Goal: Task Accomplishment & Management: Use online tool/utility

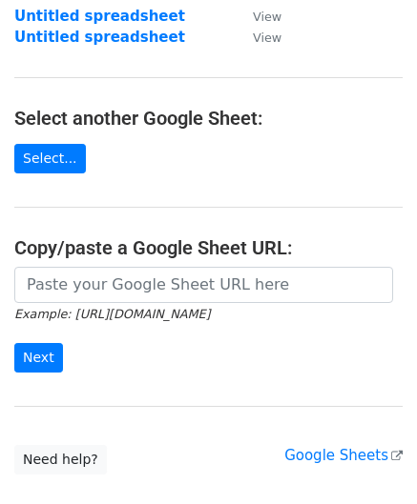
scroll to position [191, 0]
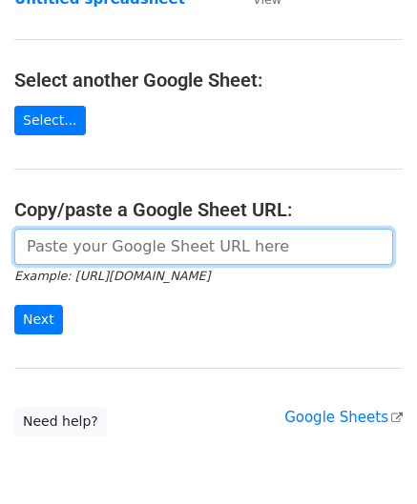
drag, startPoint x: 80, startPoint y: 247, endPoint x: 136, endPoint y: 197, distance: 75.0
click at [80, 247] on input "url" at bounding box center [203, 247] width 378 height 36
paste input "https://docs.google.com/spreadsheets/d/1WScGdz8KaSXsOtHpsO4LnA-H8s6a4XfhXWbQCAw…"
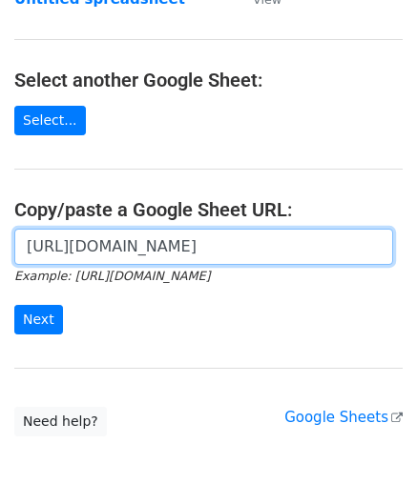
scroll to position [0, 434]
type input "https://docs.google.com/spreadsheets/d/1WScGdz8KaSXsOtHpsO4LnA-H8s6a4XfhXWbQCAw…"
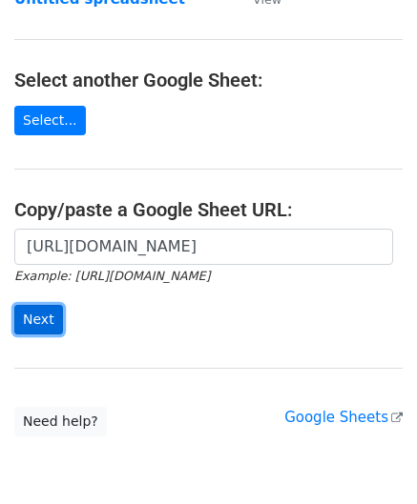
click at [40, 320] on input "Next" at bounding box center [38, 320] width 49 height 30
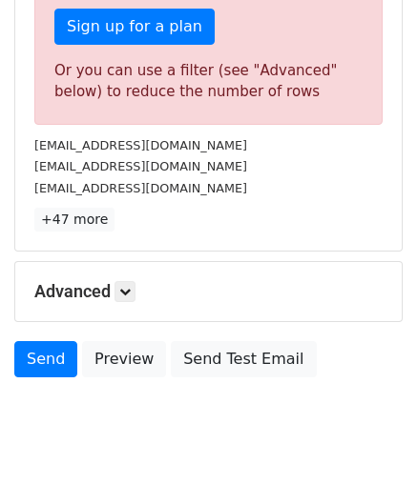
scroll to position [643, 0]
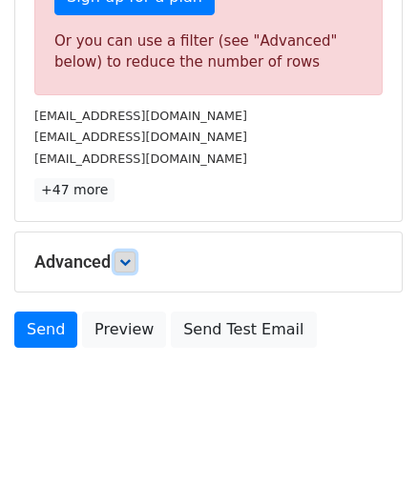
click at [122, 262] on icon at bounding box center [124, 261] width 11 height 11
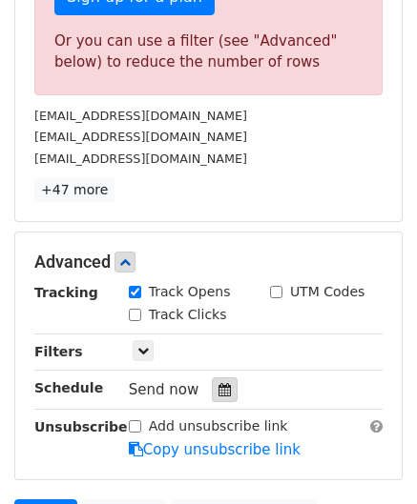
click at [218, 383] on icon at bounding box center [224, 389] width 12 height 13
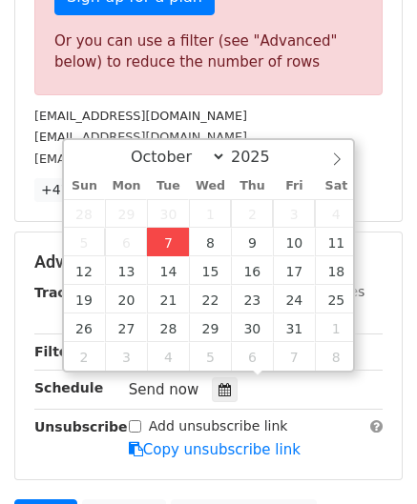
type input "[DATE] 12:00"
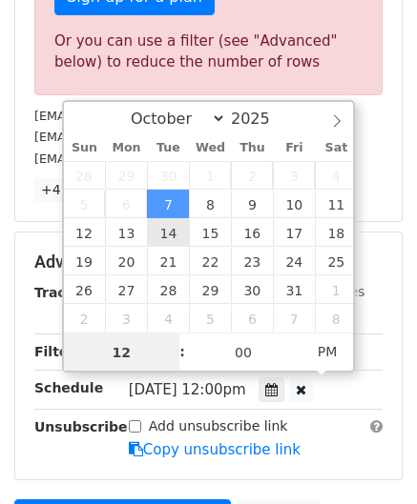
paste input "4"
type input "4"
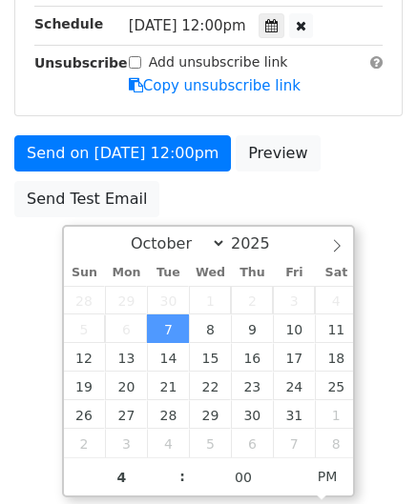
type input "[DATE] 16:00"
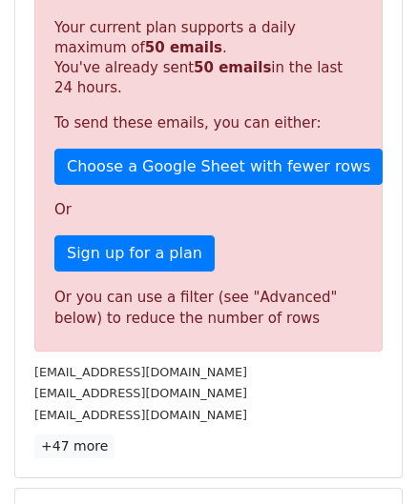
scroll to position [874, 0]
